Goal: Browse casually: Explore the website without a specific task or goal

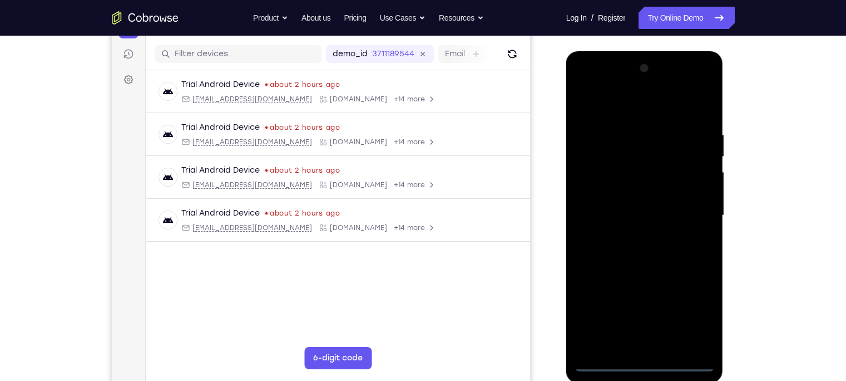
click at [645, 366] on div at bounding box center [645, 216] width 140 height 312
click at [693, 320] on div at bounding box center [645, 216] width 140 height 312
click at [580, 86] on div at bounding box center [645, 216] width 140 height 312
click at [696, 209] on div at bounding box center [645, 216] width 140 height 312
click at [635, 230] on div at bounding box center [645, 216] width 140 height 312
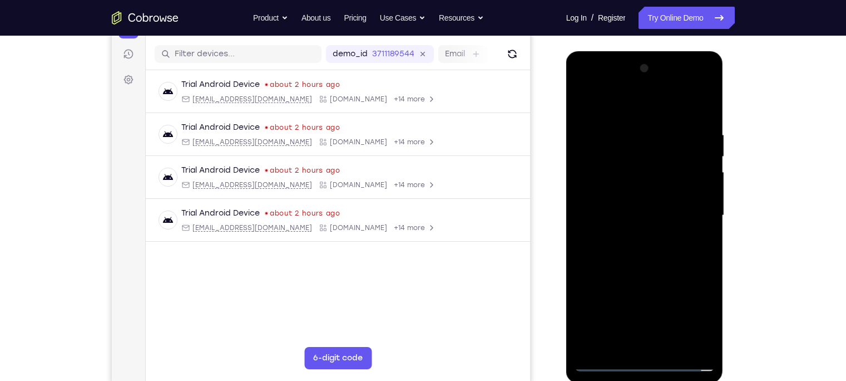
click at [624, 206] on div at bounding box center [645, 216] width 140 height 312
click at [609, 193] on div at bounding box center [645, 216] width 140 height 312
click at [635, 213] on div at bounding box center [645, 216] width 140 height 312
click at [655, 260] on div at bounding box center [645, 216] width 140 height 312
click at [676, 351] on div at bounding box center [645, 216] width 140 height 312
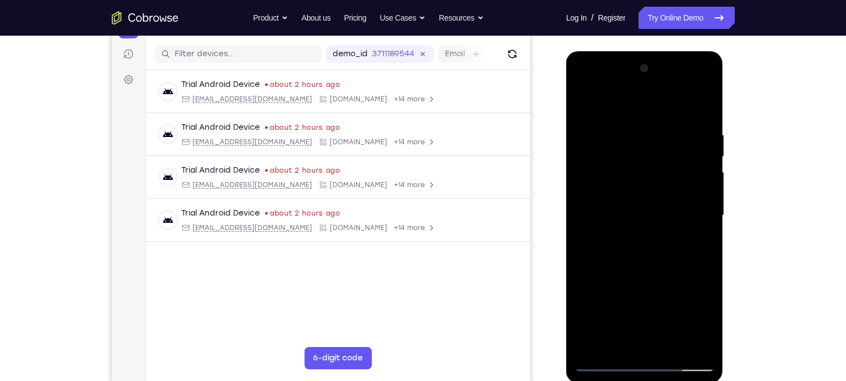
click at [673, 346] on div at bounding box center [645, 216] width 140 height 312
click at [662, 272] on div at bounding box center [645, 216] width 140 height 312
click at [604, 360] on div at bounding box center [645, 216] width 140 height 312
click at [618, 346] on div at bounding box center [645, 216] width 140 height 312
drag, startPoint x: 630, startPoint y: 110, endPoint x: 624, endPoint y: 42, distance: 68.2
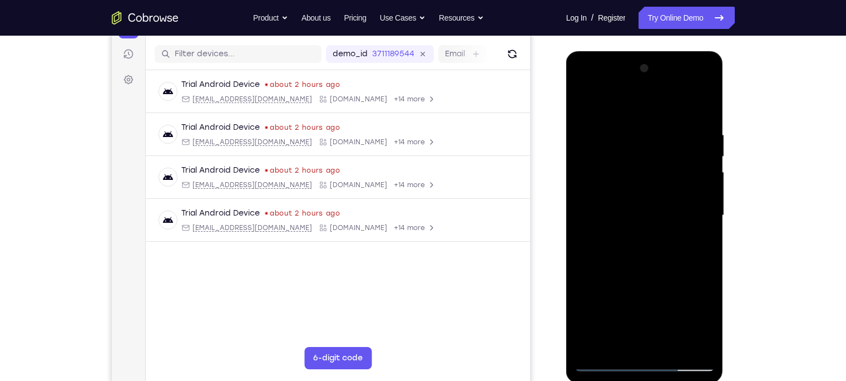
click at [624, 51] on html "Online web based iOS Simulators and Android Emulators. Run iPhone, iPad, Mobile…" at bounding box center [645, 218] width 159 height 334
click at [620, 105] on div at bounding box center [645, 216] width 140 height 312
click at [698, 245] on div at bounding box center [645, 216] width 140 height 312
click at [594, 349] on div at bounding box center [645, 216] width 140 height 312
drag, startPoint x: 682, startPoint y: 305, endPoint x: 693, endPoint y: 64, distance: 241.2
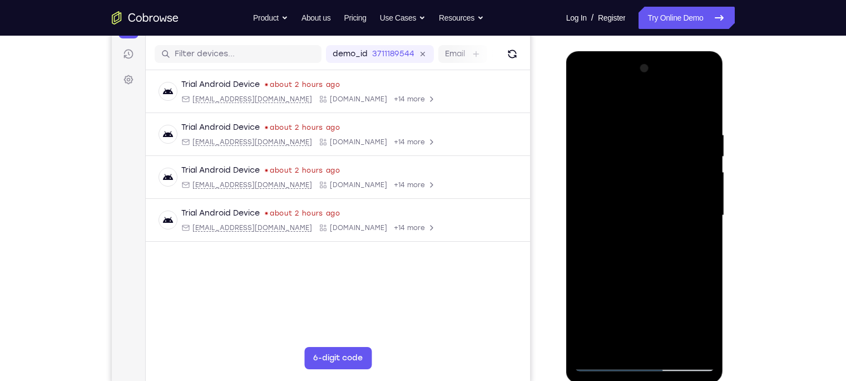
click at [693, 64] on div at bounding box center [645, 216] width 140 height 312
click at [698, 345] on div at bounding box center [645, 216] width 140 height 312
click at [632, 102] on div at bounding box center [645, 216] width 140 height 312
click at [624, 203] on div at bounding box center [645, 216] width 140 height 312
click at [640, 165] on div at bounding box center [645, 216] width 140 height 312
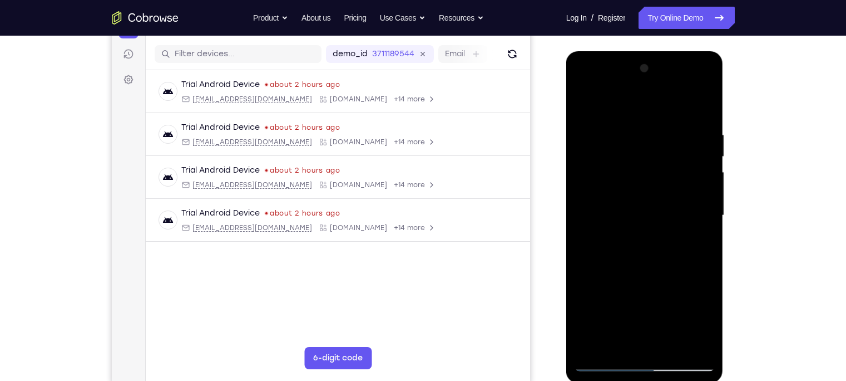
click at [648, 203] on div at bounding box center [645, 216] width 140 height 312
click at [645, 188] on div at bounding box center [645, 216] width 140 height 312
drag, startPoint x: 620, startPoint y: 107, endPoint x: 622, endPoint y: 44, distance: 62.9
click at [622, 51] on html "Online web based iOS Simulators and Android Emulators. Run iPhone, iPad, Mobile…" at bounding box center [645, 218] width 159 height 334
click at [676, 346] on div at bounding box center [645, 216] width 140 height 312
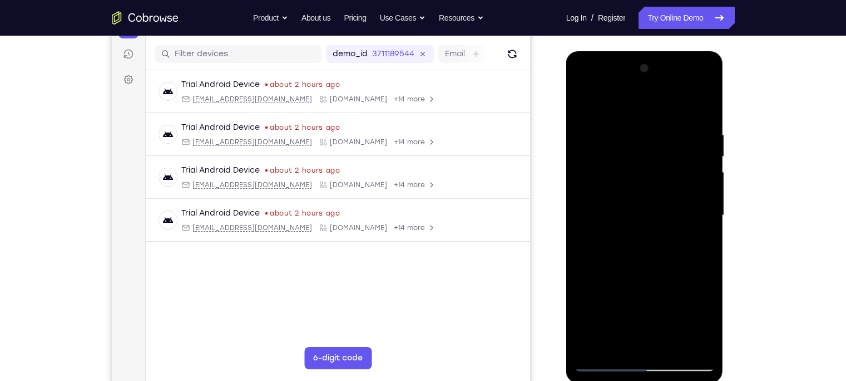
click at [609, 361] on div at bounding box center [645, 216] width 140 height 312
click at [620, 344] on div at bounding box center [645, 216] width 140 height 312
click at [638, 104] on div at bounding box center [645, 216] width 140 height 312
click at [691, 249] on div at bounding box center [645, 216] width 140 height 312
click at [695, 349] on div at bounding box center [645, 216] width 140 height 312
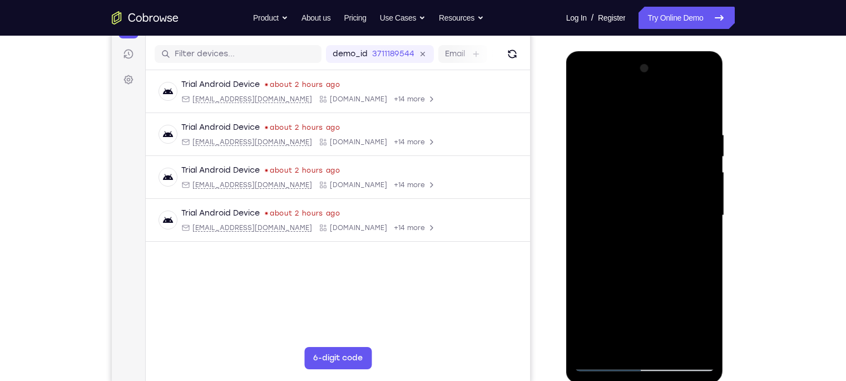
click at [640, 103] on div at bounding box center [645, 216] width 140 height 312
click at [641, 200] on div at bounding box center [645, 216] width 140 height 312
click at [623, 165] on div at bounding box center [645, 216] width 140 height 312
click at [643, 188] on div at bounding box center [645, 216] width 140 height 312
click at [704, 354] on div at bounding box center [645, 216] width 140 height 312
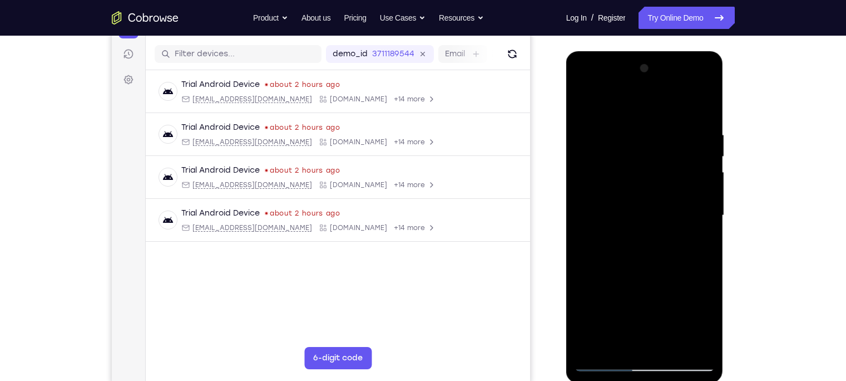
drag, startPoint x: 626, startPoint y: 110, endPoint x: 622, endPoint y: 72, distance: 37.5
click at [622, 72] on div at bounding box center [645, 216] width 140 height 312
click at [598, 145] on div at bounding box center [645, 216] width 140 height 312
click at [704, 204] on div at bounding box center [645, 216] width 140 height 312
click at [698, 205] on div at bounding box center [645, 216] width 140 height 312
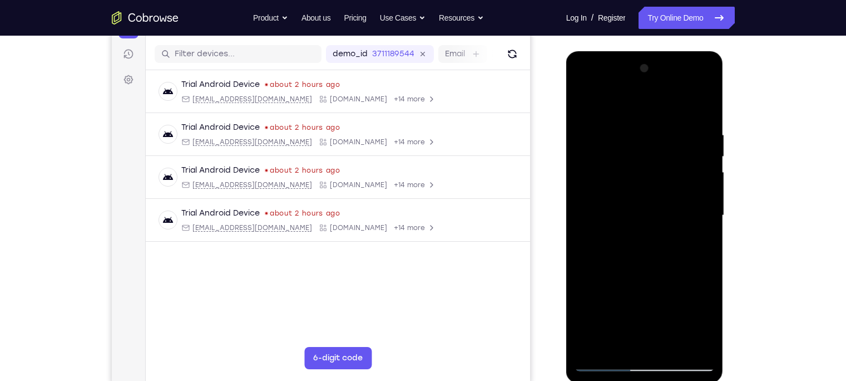
click at [697, 206] on div at bounding box center [645, 216] width 140 height 312
click at [704, 110] on div at bounding box center [645, 216] width 140 height 312
click at [639, 100] on div at bounding box center [645, 216] width 140 height 312
click at [634, 204] on div at bounding box center [645, 216] width 140 height 312
click at [649, 166] on div at bounding box center [645, 216] width 140 height 312
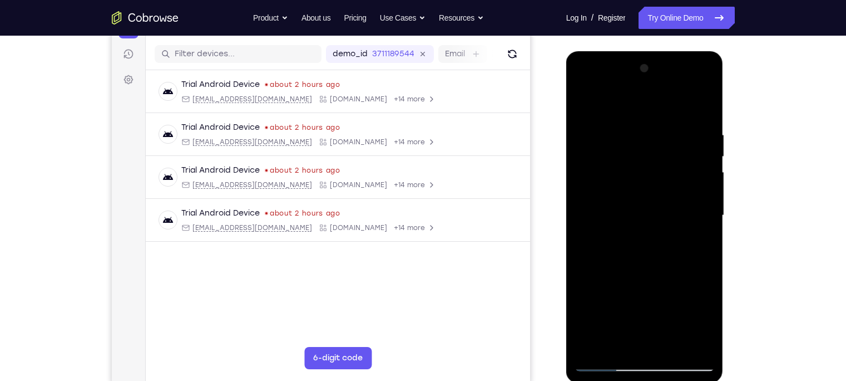
click at [601, 202] on div at bounding box center [645, 216] width 140 height 312
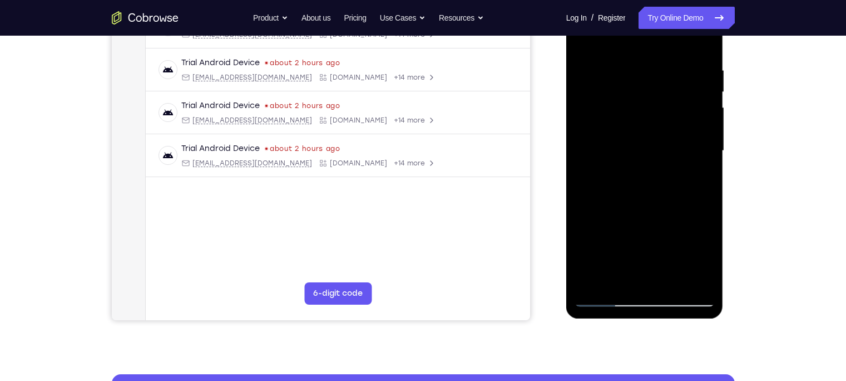
click at [681, 174] on div at bounding box center [645, 151] width 140 height 312
click at [654, 203] on div at bounding box center [645, 151] width 140 height 312
click at [610, 214] on div at bounding box center [645, 151] width 140 height 312
click at [618, 211] on div at bounding box center [645, 151] width 140 height 312
click at [672, 274] on div at bounding box center [645, 151] width 140 height 312
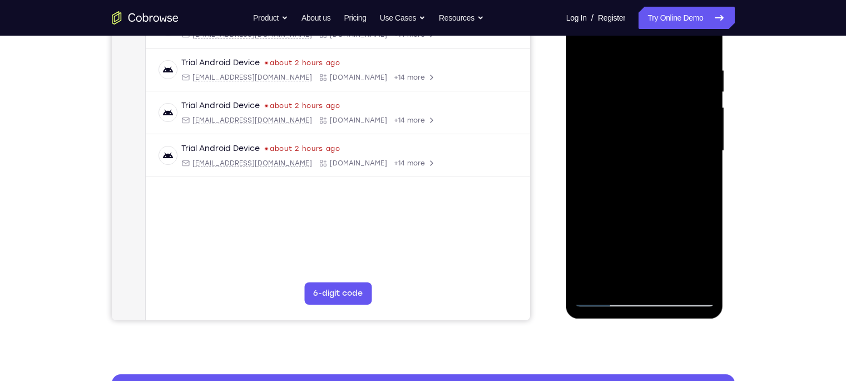
click at [657, 250] on div at bounding box center [645, 151] width 140 height 312
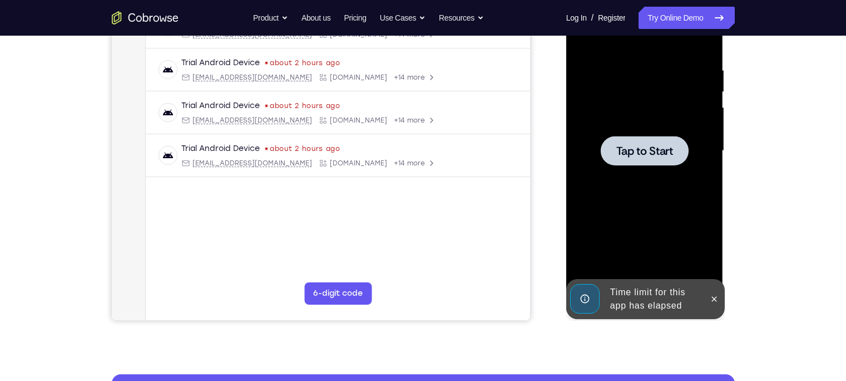
click at [634, 240] on div at bounding box center [645, 151] width 140 height 312
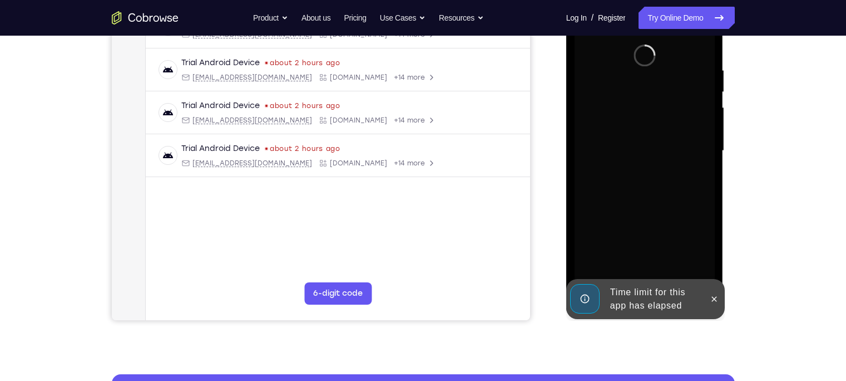
click at [637, 293] on div "Time limit for this app has elapsed" at bounding box center [654, 299] width 97 height 36
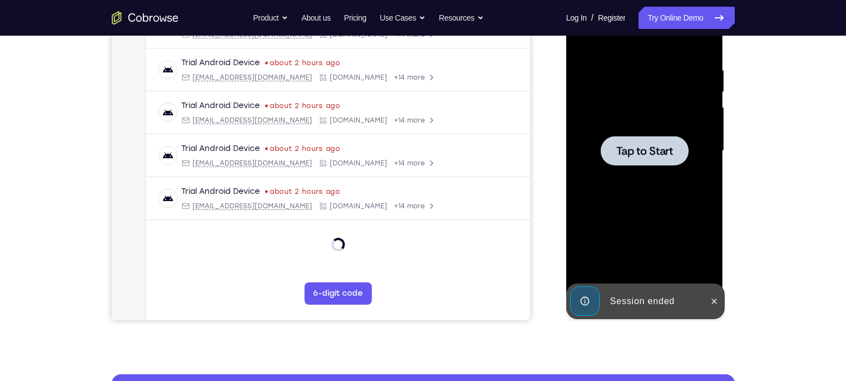
click at [630, 267] on div at bounding box center [645, 151] width 140 height 312
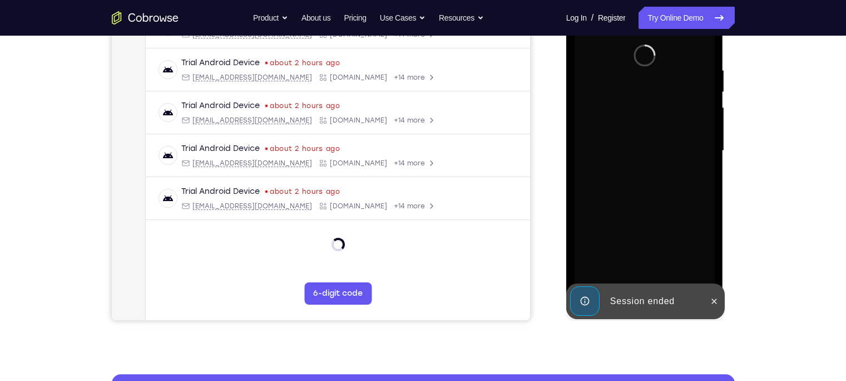
click at [628, 296] on div "Session ended" at bounding box center [654, 301] width 97 height 22
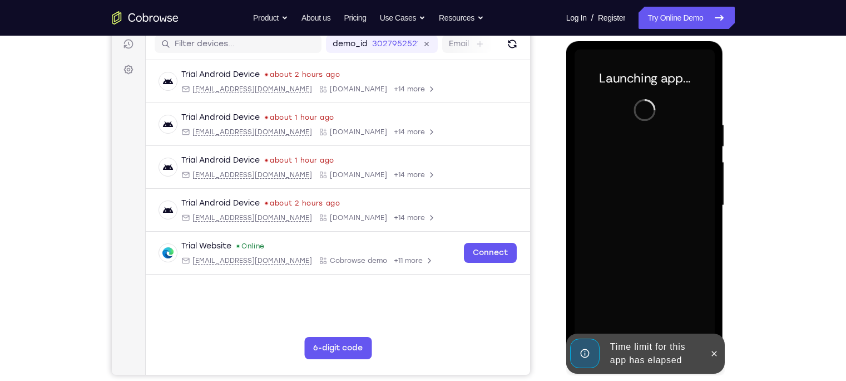
click at [637, 346] on div "Time limit for this app has elapsed" at bounding box center [654, 354] width 97 height 36
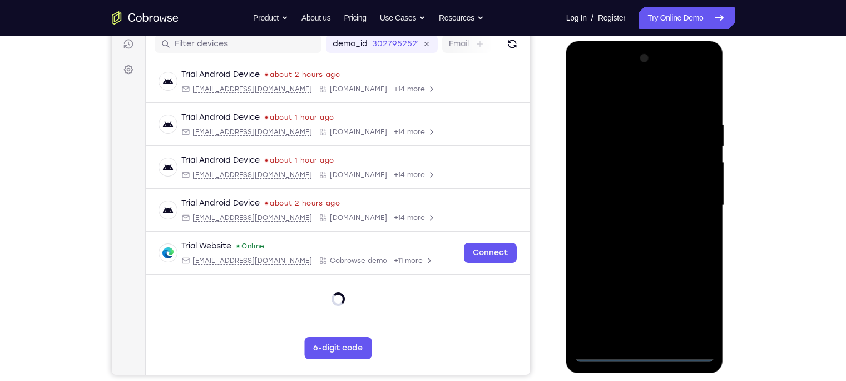
click at [644, 352] on div at bounding box center [645, 206] width 140 height 312
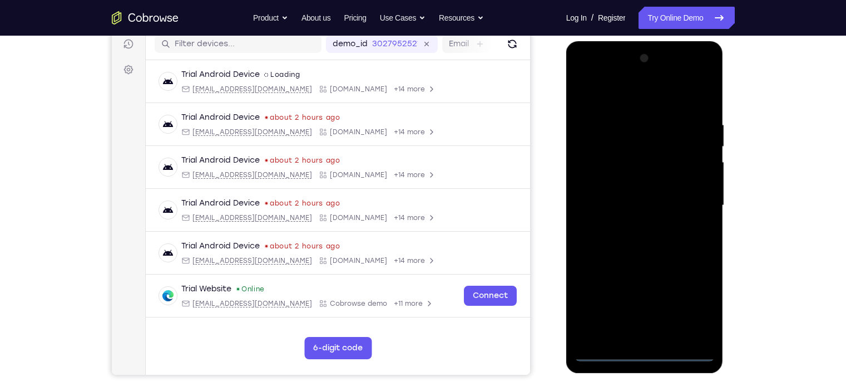
click at [696, 307] on div at bounding box center [645, 206] width 140 height 312
click at [628, 96] on div at bounding box center [645, 206] width 140 height 312
click at [689, 198] on div at bounding box center [645, 206] width 140 height 312
click at [635, 226] on div at bounding box center [645, 206] width 140 height 312
click at [613, 195] on div at bounding box center [645, 206] width 140 height 312
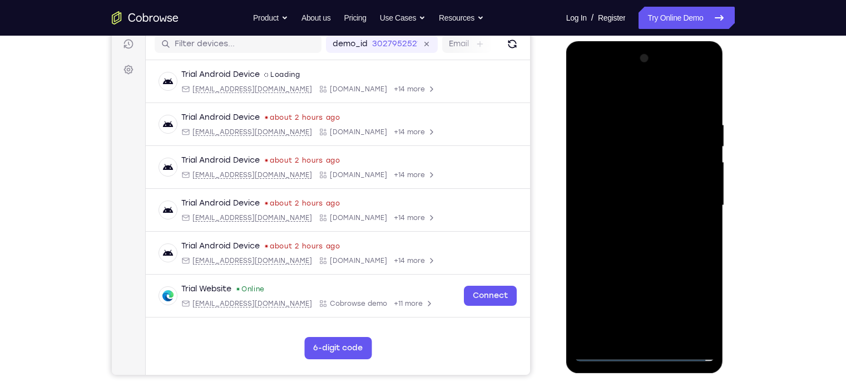
click at [621, 188] on div at bounding box center [645, 206] width 140 height 312
click at [617, 205] on div at bounding box center [645, 206] width 140 height 312
click at [660, 236] on div at bounding box center [645, 206] width 140 height 312
click at [627, 168] on div at bounding box center [645, 206] width 140 height 312
click at [631, 200] on div at bounding box center [645, 206] width 140 height 312
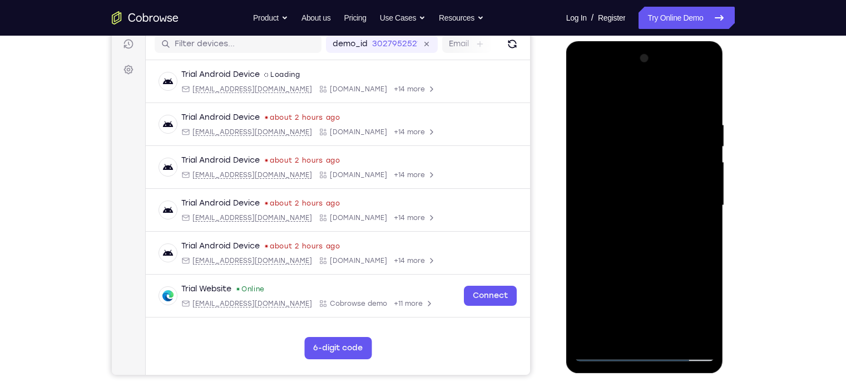
click at [649, 252] on div at bounding box center [645, 206] width 140 height 312
click at [668, 336] on div at bounding box center [645, 206] width 140 height 312
click at [649, 257] on div at bounding box center [645, 206] width 140 height 312
click at [666, 217] on div at bounding box center [645, 206] width 140 height 312
click at [615, 334] on div at bounding box center [645, 206] width 140 height 312
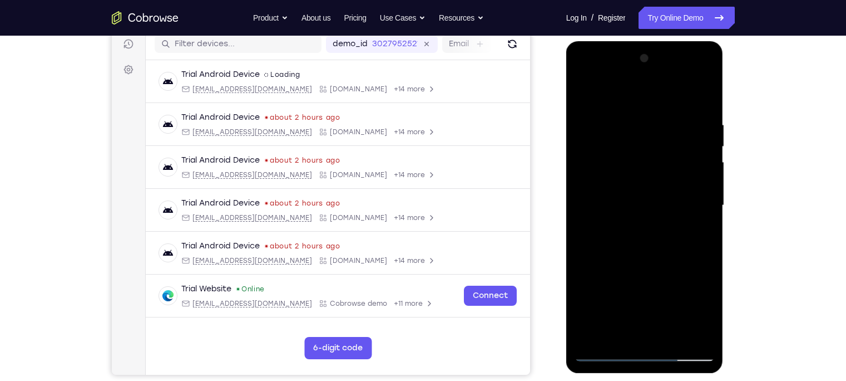
click at [621, 332] on div at bounding box center [645, 206] width 140 height 312
click at [678, 270] on div at bounding box center [645, 206] width 140 height 312
click at [701, 224] on div at bounding box center [645, 206] width 140 height 312
click at [693, 235] on div at bounding box center [645, 206] width 140 height 312
click at [605, 349] on div at bounding box center [645, 206] width 140 height 312
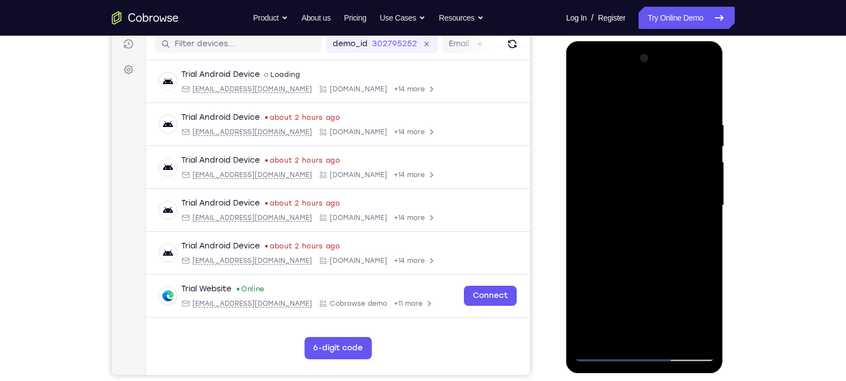
click at [605, 349] on div at bounding box center [645, 206] width 140 height 312
click at [654, 216] on div at bounding box center [645, 206] width 140 height 312
click at [654, 263] on div at bounding box center [645, 206] width 140 height 312
click at [677, 261] on div at bounding box center [645, 206] width 140 height 312
click at [617, 336] on div at bounding box center [645, 206] width 140 height 312
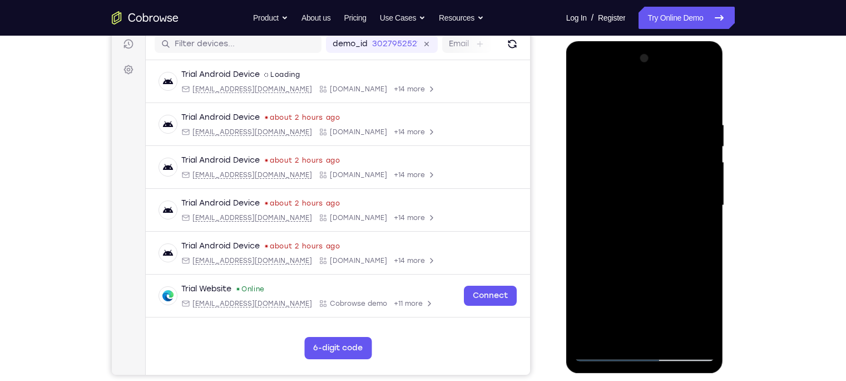
click at [586, 263] on div at bounding box center [645, 206] width 140 height 312
click at [699, 221] on div at bounding box center [645, 206] width 140 height 312
click at [671, 156] on div at bounding box center [645, 206] width 140 height 312
click at [681, 253] on div at bounding box center [645, 206] width 140 height 312
click at [703, 236] on div at bounding box center [645, 206] width 140 height 312
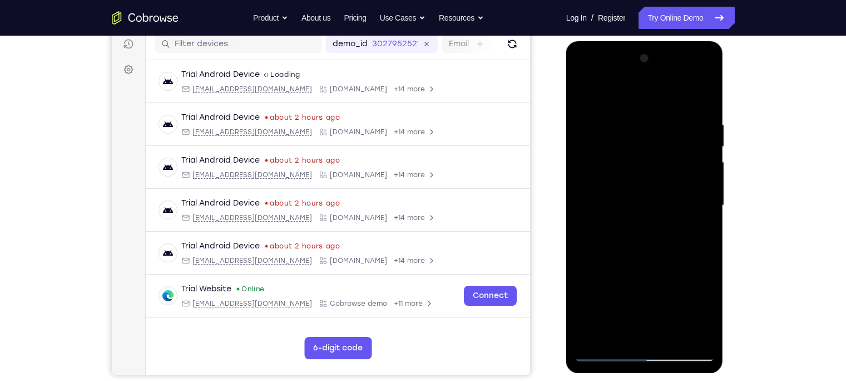
click at [580, 91] on div at bounding box center [645, 206] width 140 height 312
click at [589, 96] on div at bounding box center [645, 206] width 140 height 312
drag, startPoint x: 648, startPoint y: 289, endPoint x: 635, endPoint y: 24, distance: 264.6
click at [635, 41] on html "Online web based iOS Simulators and Android Emulators. Run iPhone, iPad, Mobile…" at bounding box center [645, 208] width 159 height 334
drag, startPoint x: 666, startPoint y: 290, endPoint x: 653, endPoint y: 23, distance: 267.4
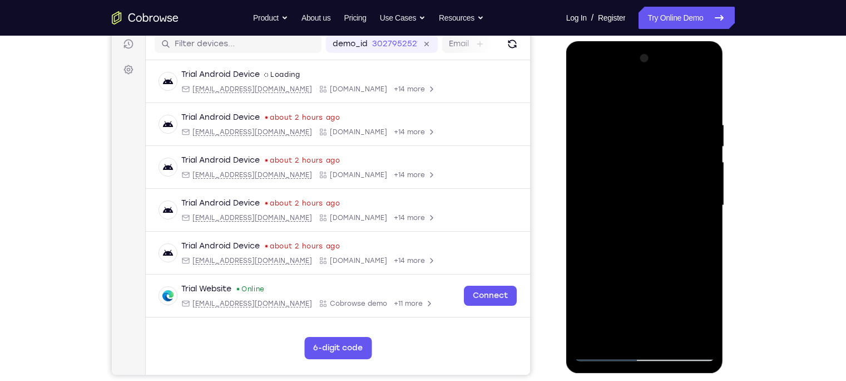
click at [653, 41] on html "Online web based iOS Simulators and Android Emulators. Run iPhone, iPad, Mobile…" at bounding box center [645, 208] width 159 height 334
drag, startPoint x: 642, startPoint y: 263, endPoint x: 660, endPoint y: -39, distance: 302.7
click at [660, 41] on html "Online web based iOS Simulators and Android Emulators. Run iPhone, iPad, Mobile…" at bounding box center [645, 208] width 159 height 334
drag, startPoint x: 644, startPoint y: 297, endPoint x: 641, endPoint y: 117, distance: 180.3
click at [641, 117] on div at bounding box center [645, 206] width 140 height 312
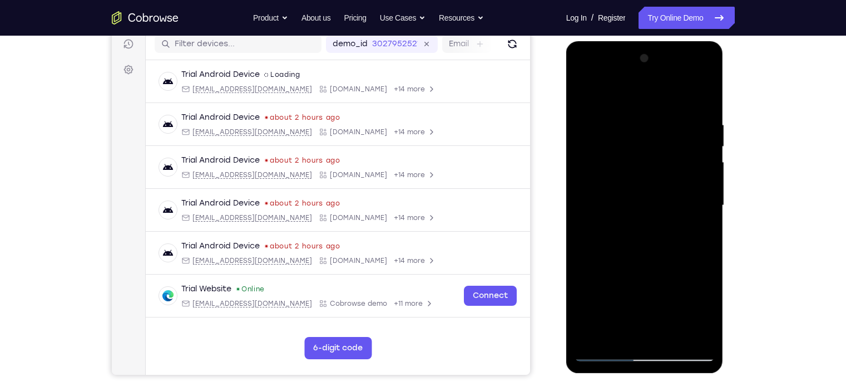
drag, startPoint x: 632, startPoint y: 274, endPoint x: 607, endPoint y: -52, distance: 327.6
click at [607, 41] on html "Online web based iOS Simulators and Android Emulators. Run iPhone, iPad, Mobile…" at bounding box center [645, 208] width 159 height 334
click at [648, 215] on div at bounding box center [645, 206] width 140 height 312
click at [673, 341] on div at bounding box center [645, 206] width 140 height 312
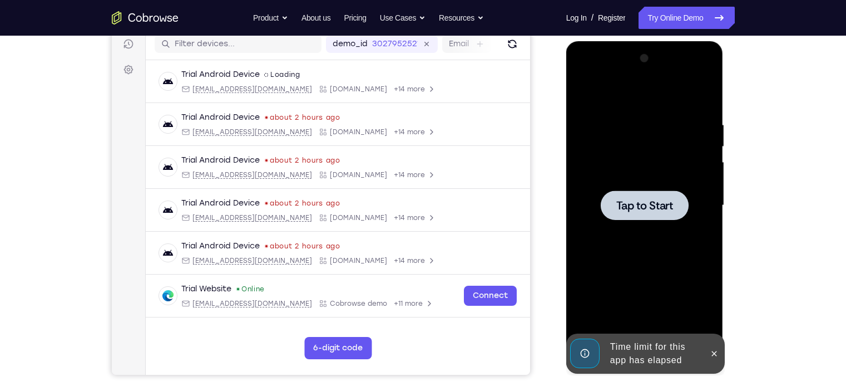
click at [648, 205] on span "Tap to Start" at bounding box center [645, 205] width 57 height 11
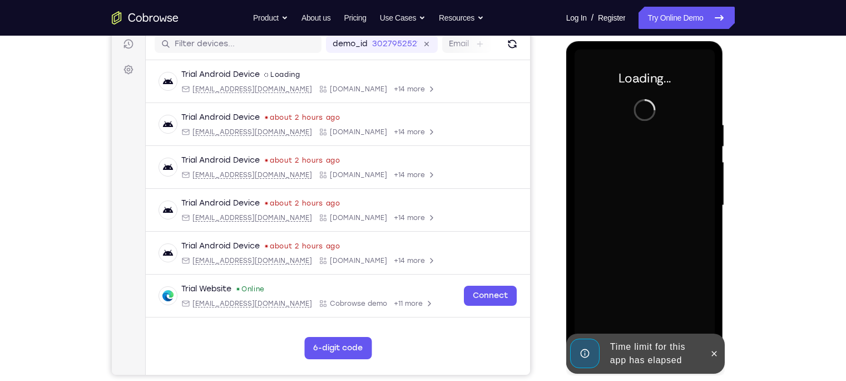
click at [628, 351] on div "Time limit for this app has elapsed" at bounding box center [654, 354] width 97 height 36
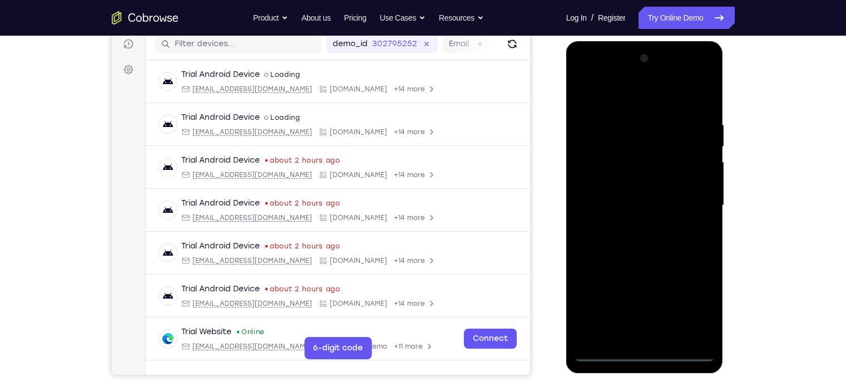
click at [648, 350] on div at bounding box center [645, 206] width 140 height 312
click at [691, 305] on div at bounding box center [645, 206] width 140 height 312
click at [621, 142] on div at bounding box center [645, 206] width 140 height 312
click at [634, 164] on div at bounding box center [645, 206] width 140 height 312
click at [635, 226] on div at bounding box center [645, 206] width 140 height 312
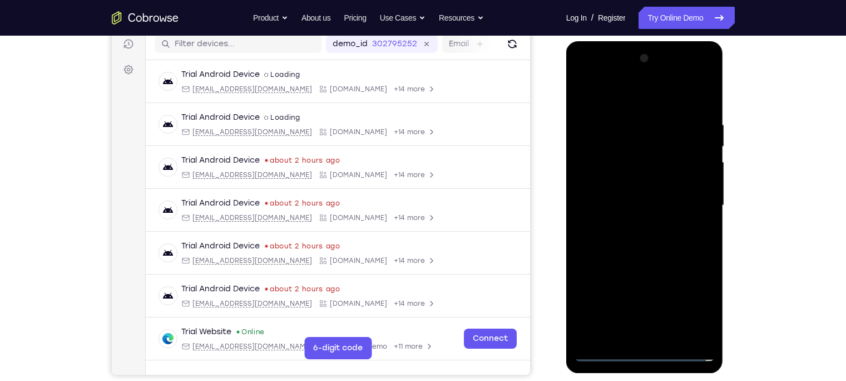
click at [625, 193] on div at bounding box center [645, 206] width 140 height 312
click at [633, 189] on div at bounding box center [645, 206] width 140 height 312
click at [637, 205] on div at bounding box center [645, 206] width 140 height 312
click at [672, 336] on div at bounding box center [645, 206] width 140 height 312
click at [639, 262] on div at bounding box center [645, 206] width 140 height 312
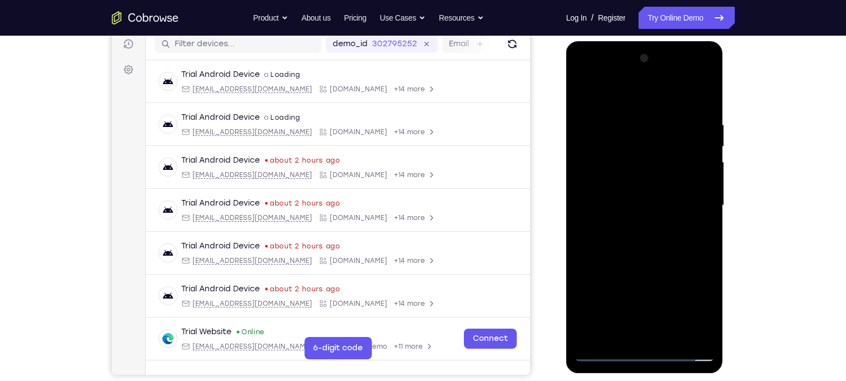
drag, startPoint x: 626, startPoint y: 95, endPoint x: 620, endPoint y: 28, distance: 67.6
click at [620, 41] on html "Online web based iOS Simulators and Android Emulators. Run iPhone, iPad, Mobile…" at bounding box center [645, 208] width 159 height 334
click at [673, 331] on div at bounding box center [645, 206] width 140 height 312
click at [623, 268] on div at bounding box center [645, 206] width 140 height 312
click at [669, 187] on div at bounding box center [645, 206] width 140 height 312
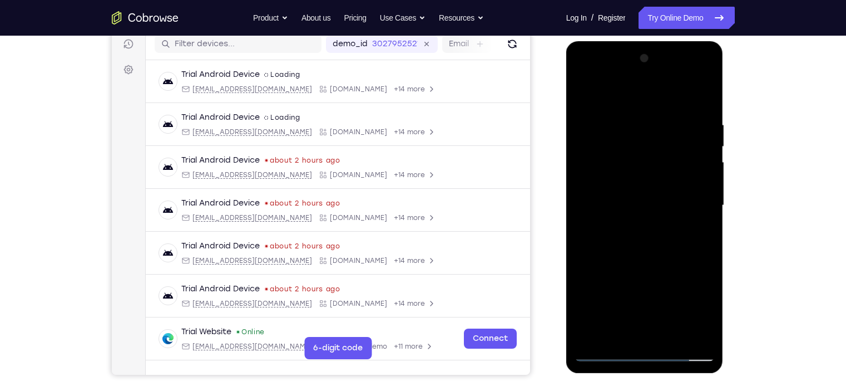
click at [671, 305] on div at bounding box center [645, 206] width 140 height 312
click at [680, 304] on div at bounding box center [645, 206] width 140 height 312
click at [621, 329] on div at bounding box center [645, 206] width 140 height 312
click at [670, 269] on div at bounding box center [645, 206] width 140 height 312
click at [699, 220] on div at bounding box center [645, 206] width 140 height 312
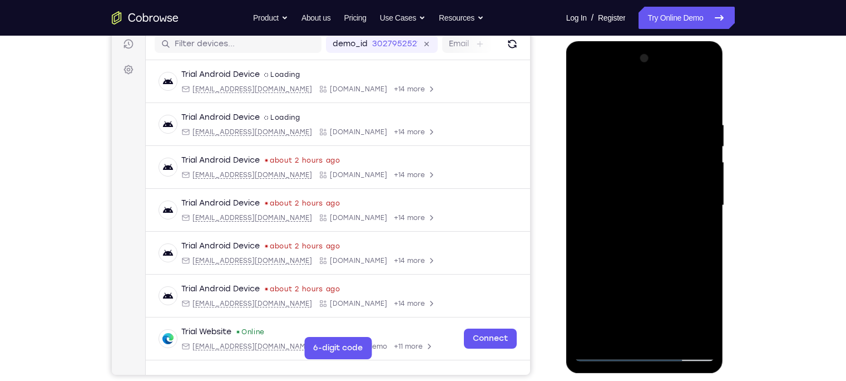
click at [638, 146] on div at bounding box center [645, 206] width 140 height 312
click at [647, 246] on div at bounding box center [645, 206] width 140 height 312
click at [699, 228] on div at bounding box center [645, 206] width 140 height 312
click at [699, 234] on div at bounding box center [645, 206] width 140 height 312
click at [581, 97] on div at bounding box center [645, 206] width 140 height 312
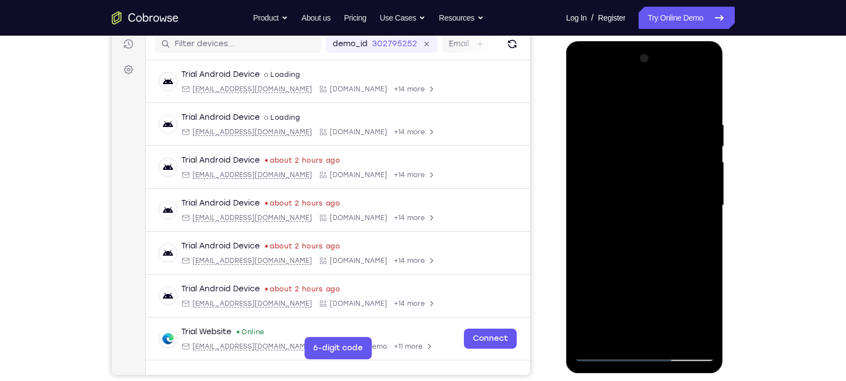
click at [585, 95] on div at bounding box center [645, 206] width 140 height 312
drag, startPoint x: 618, startPoint y: 282, endPoint x: 618, endPoint y: -8, distance: 290.5
click at [618, 41] on html "Online web based iOS Simulators and Android Emulators. Run iPhone, iPad, Mobile…" at bounding box center [645, 208] width 159 height 334
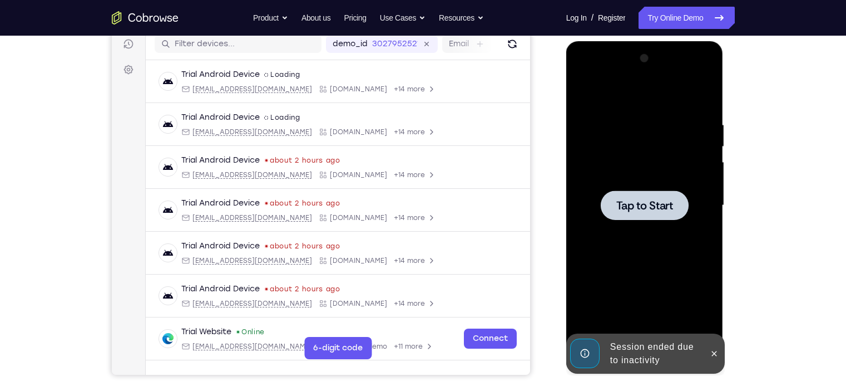
click at [635, 244] on div at bounding box center [645, 206] width 140 height 312
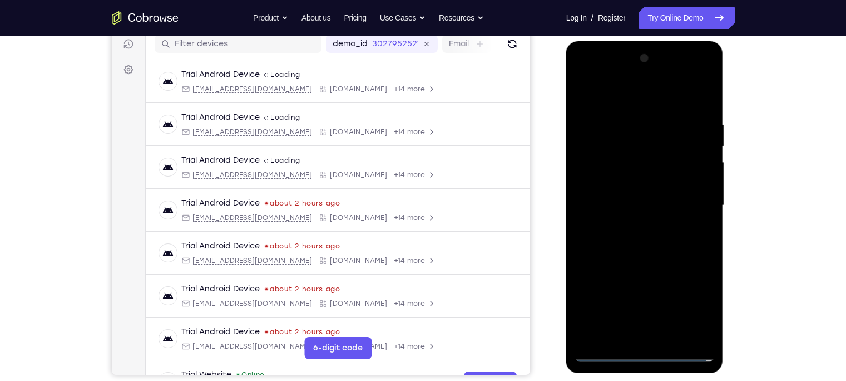
click at [647, 353] on div at bounding box center [645, 206] width 140 height 312
click at [692, 301] on div at bounding box center [645, 206] width 140 height 312
click at [615, 98] on div at bounding box center [645, 206] width 140 height 312
click at [694, 203] on div at bounding box center [645, 206] width 140 height 312
click at [631, 226] on div at bounding box center [645, 206] width 140 height 312
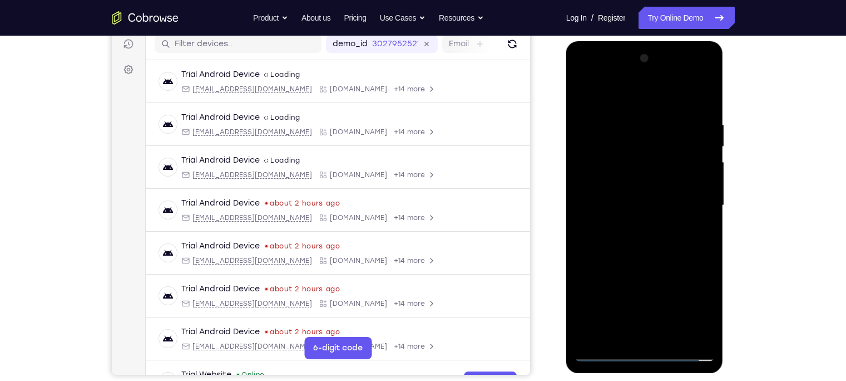
click at [614, 203] on div at bounding box center [645, 206] width 140 height 312
click at [619, 185] on div at bounding box center [645, 206] width 140 height 312
click at [702, 184] on div at bounding box center [645, 206] width 140 height 312
click at [645, 201] on div at bounding box center [645, 206] width 140 height 312
click at [632, 243] on div at bounding box center [645, 206] width 140 height 312
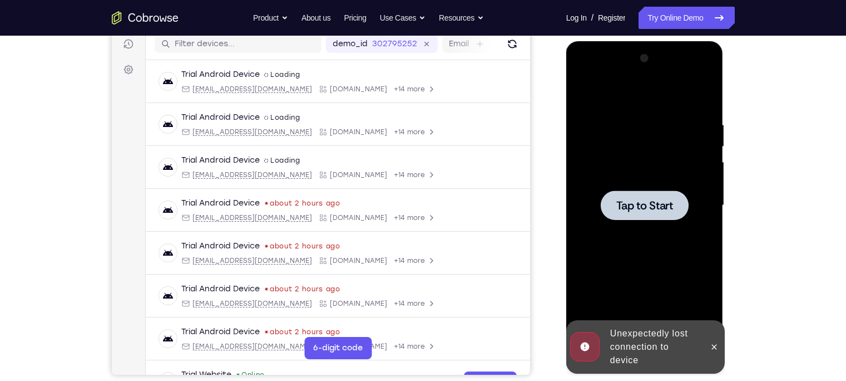
click at [631, 240] on div at bounding box center [645, 206] width 140 height 312
